Goal: Task Accomplishment & Management: Manage account settings

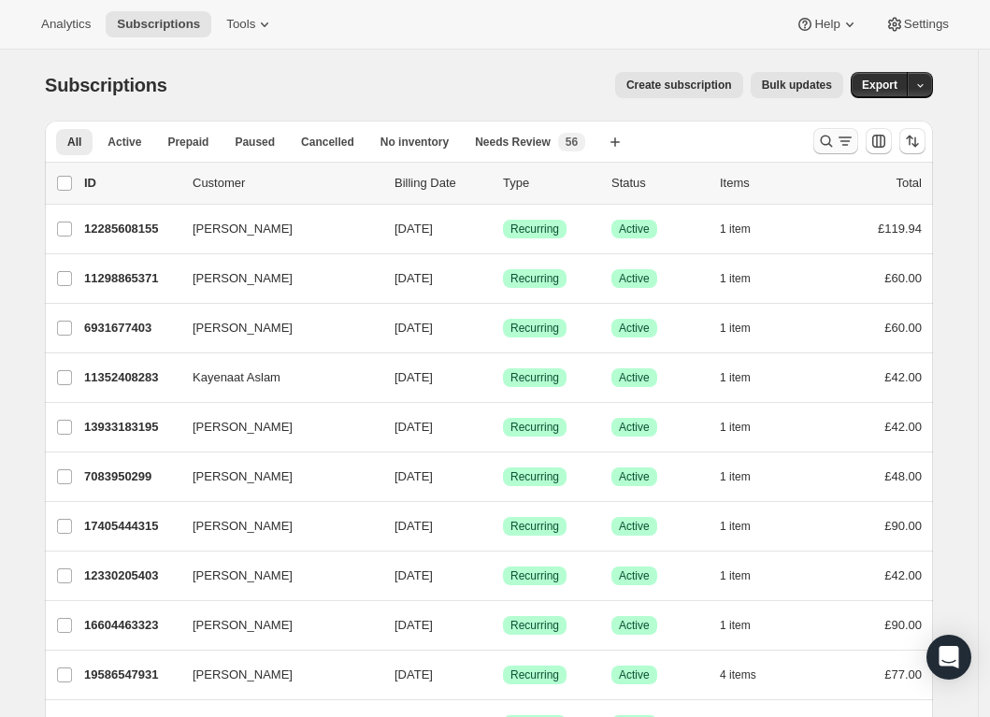
click at [829, 142] on icon "Search and filter results" at bounding box center [826, 141] width 19 height 19
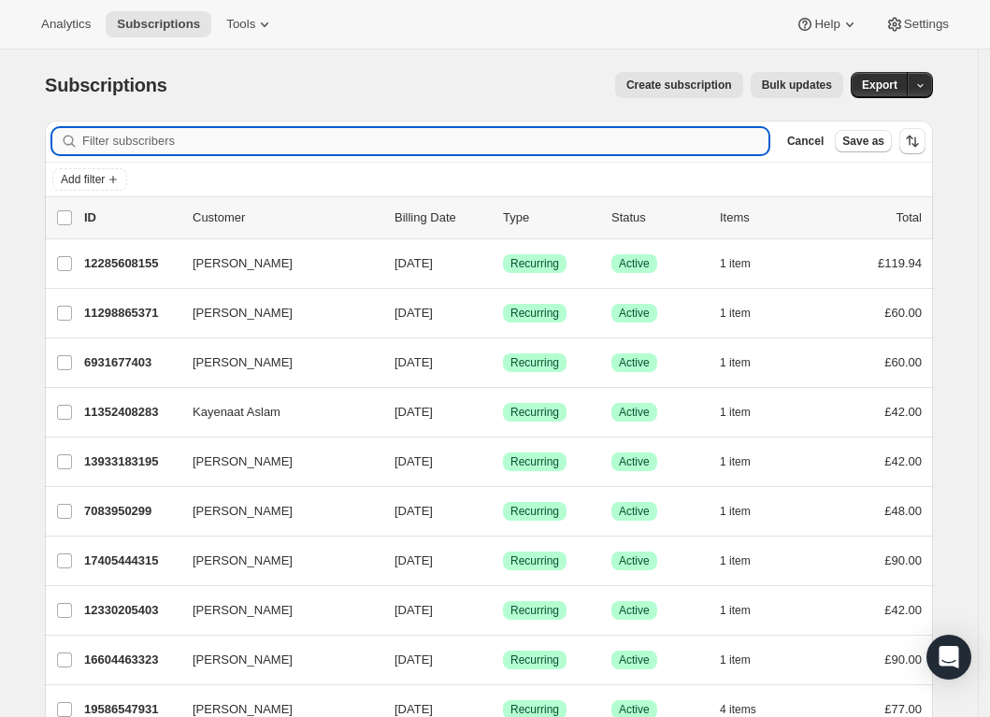
click at [464, 141] on input "Filter subscribers" at bounding box center [425, 141] width 686 height 26
paste input "[EMAIL_ADDRESS][DOMAIN_NAME]"
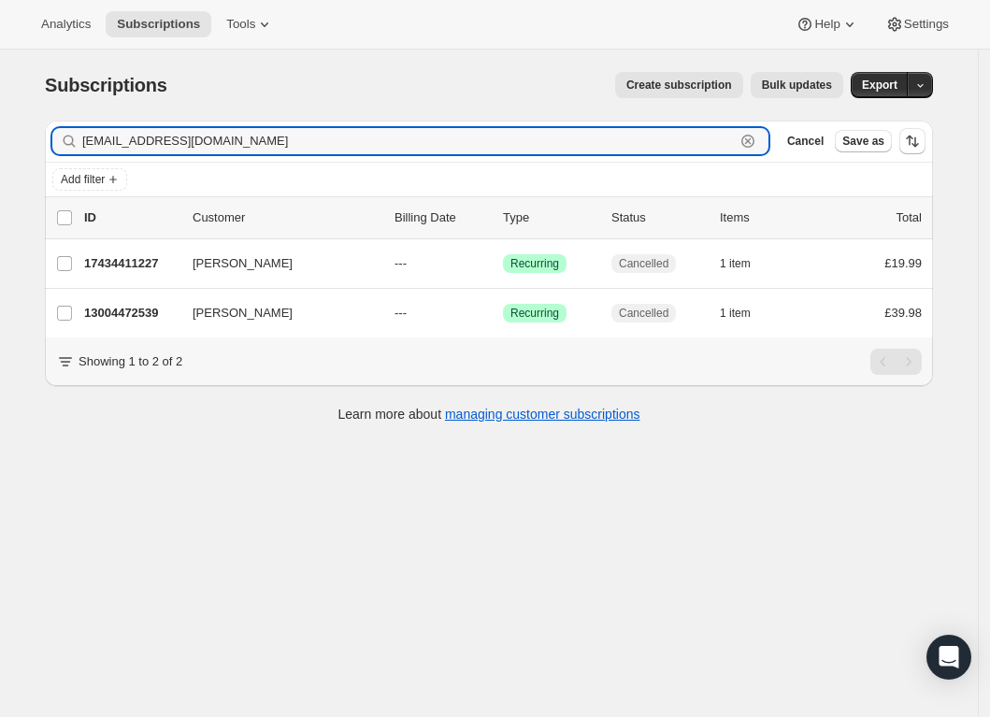
type input "[EMAIL_ADDRESS][DOMAIN_NAME]"
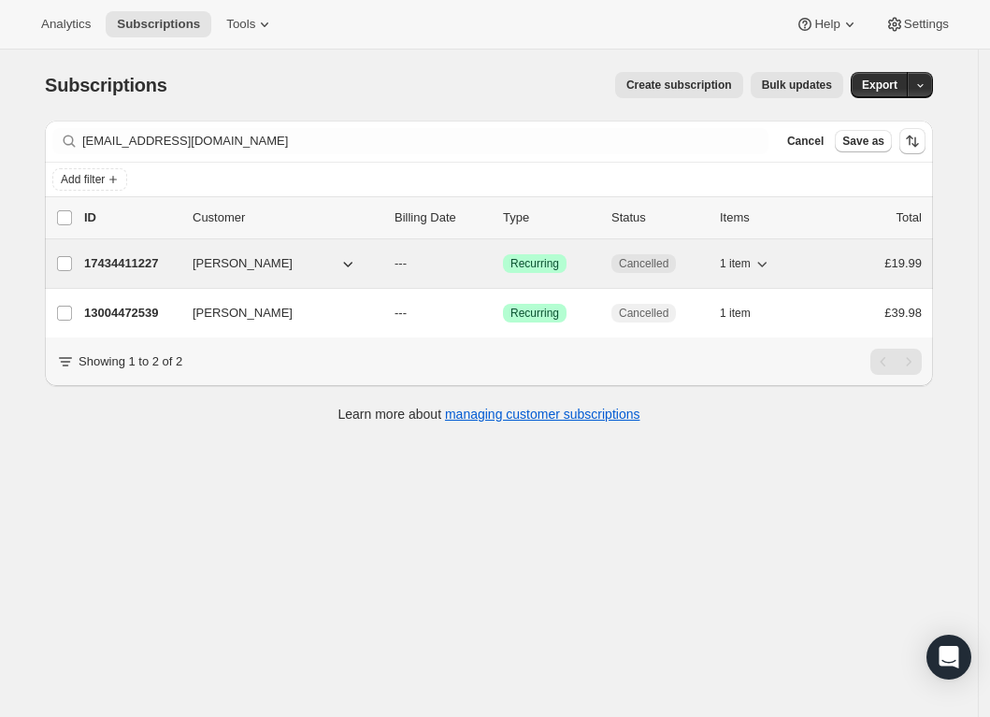
click at [654, 265] on span "Cancelled" at bounding box center [644, 263] width 50 height 15
